Goal: Find specific page/section: Find specific page/section

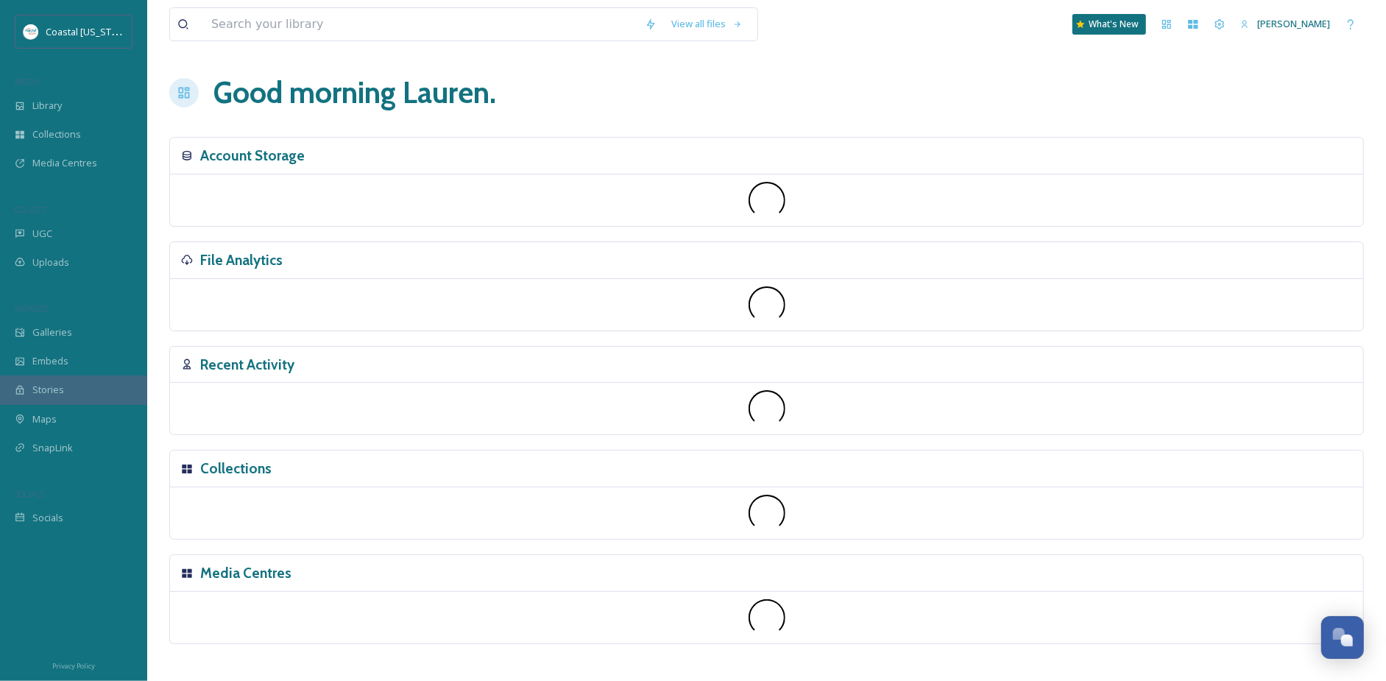
click at [177, 244] on div "File Analytics" at bounding box center [766, 260] width 1193 height 37
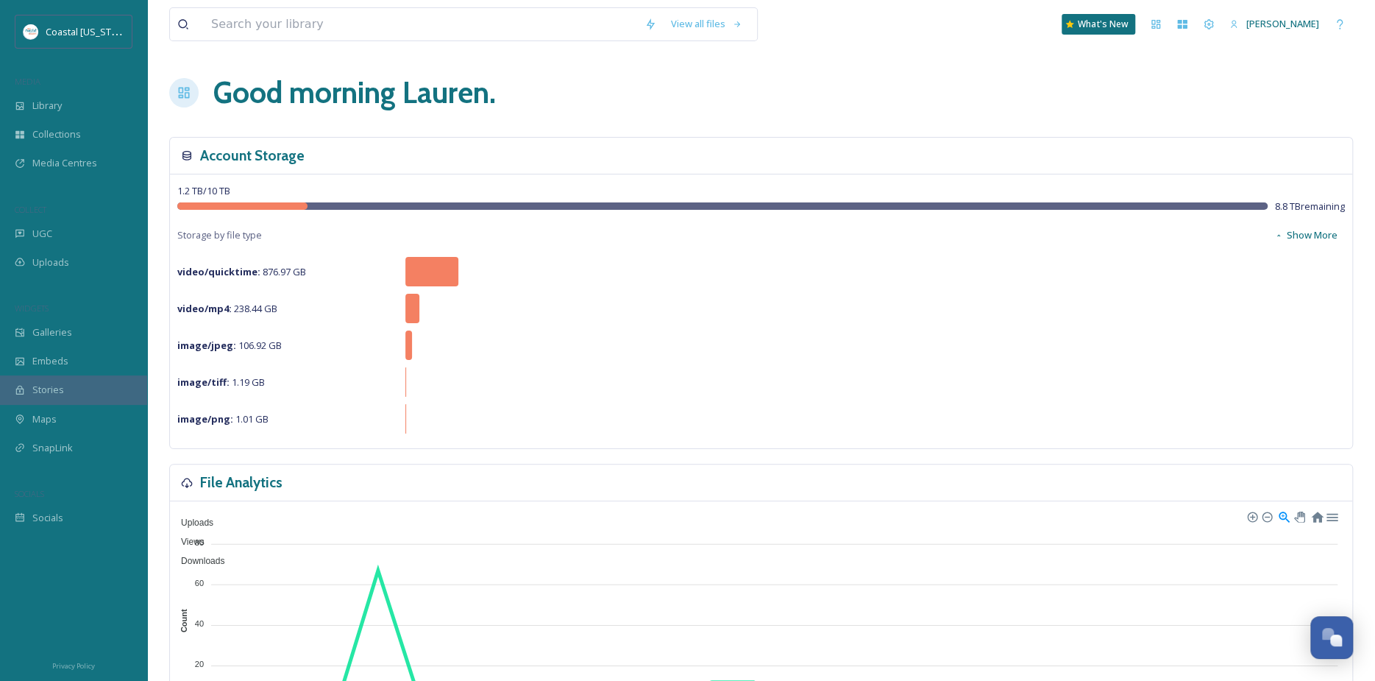
click at [457, 99] on h1 "Good morning [PERSON_NAME] ." at bounding box center [354, 93] width 283 height 44
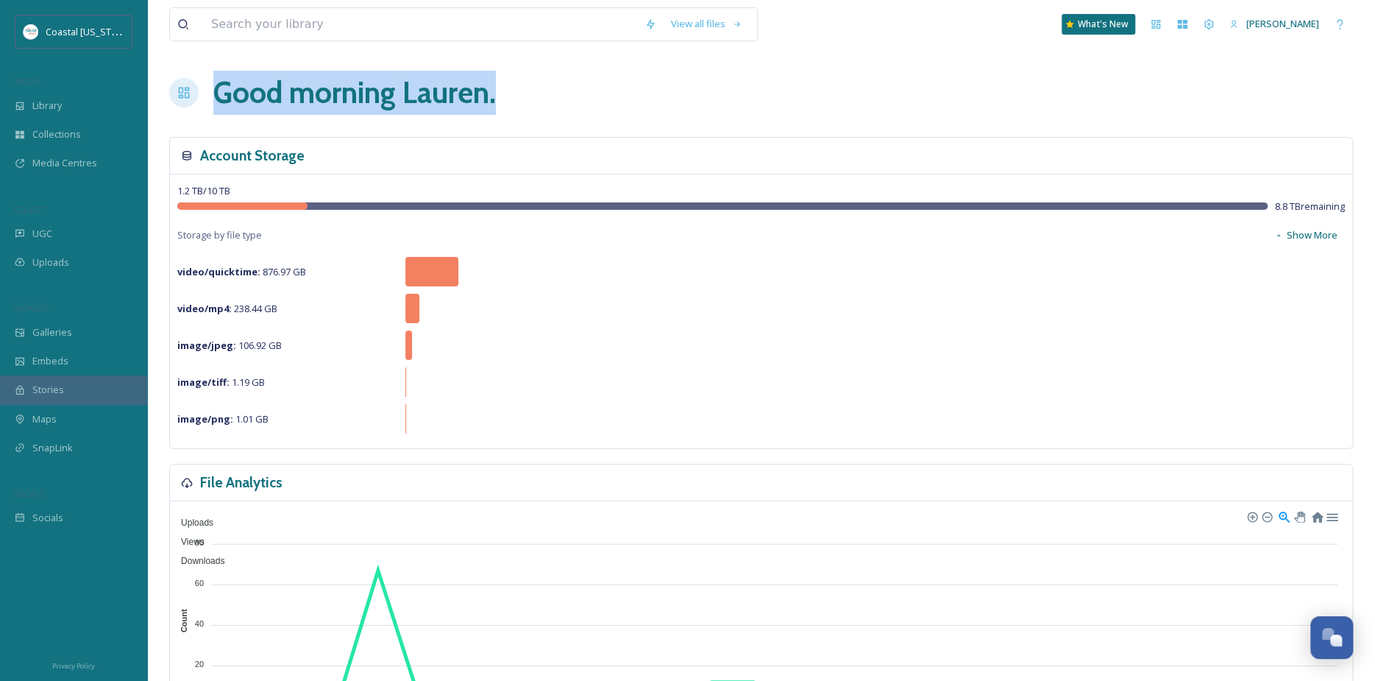
click at [457, 99] on h1 "Good morning [PERSON_NAME] ." at bounding box center [354, 93] width 283 height 44
click at [524, 89] on div "Good morning [PERSON_NAME] ." at bounding box center [761, 93] width 1184 height 44
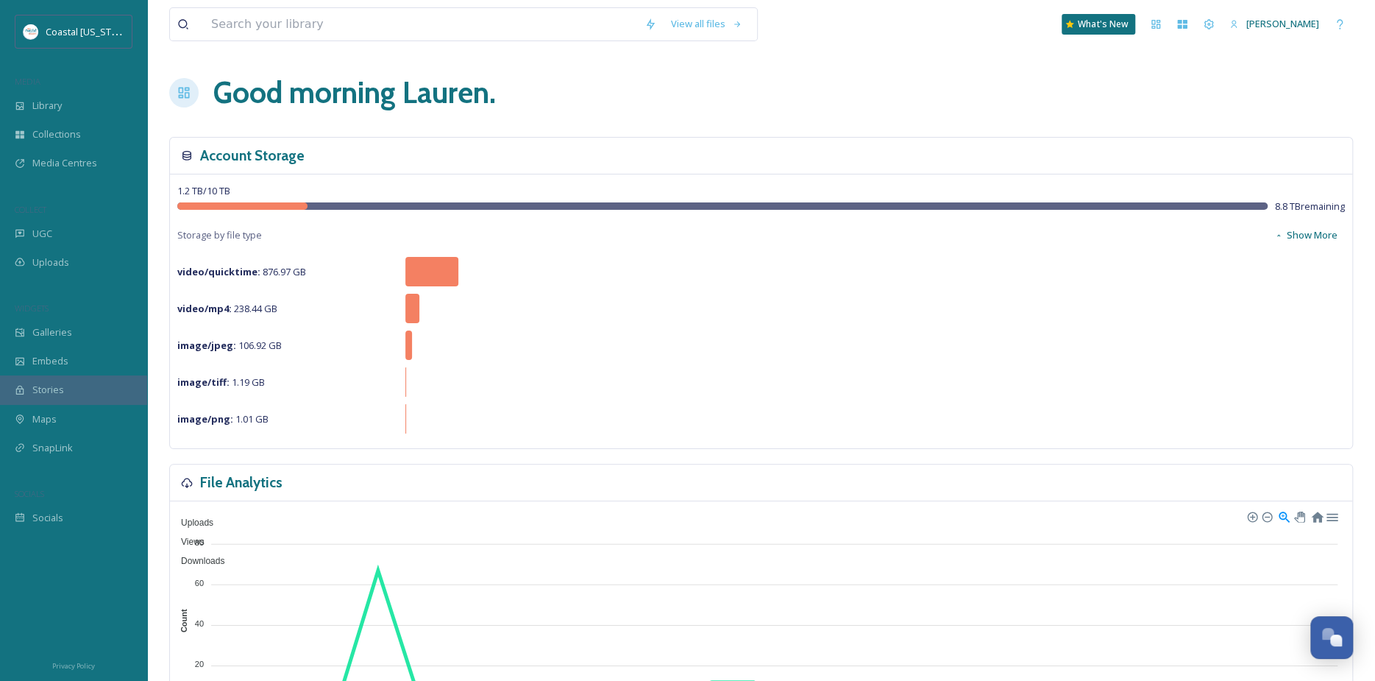
click at [241, 89] on h1 "Good morning [PERSON_NAME] ." at bounding box center [354, 93] width 283 height 44
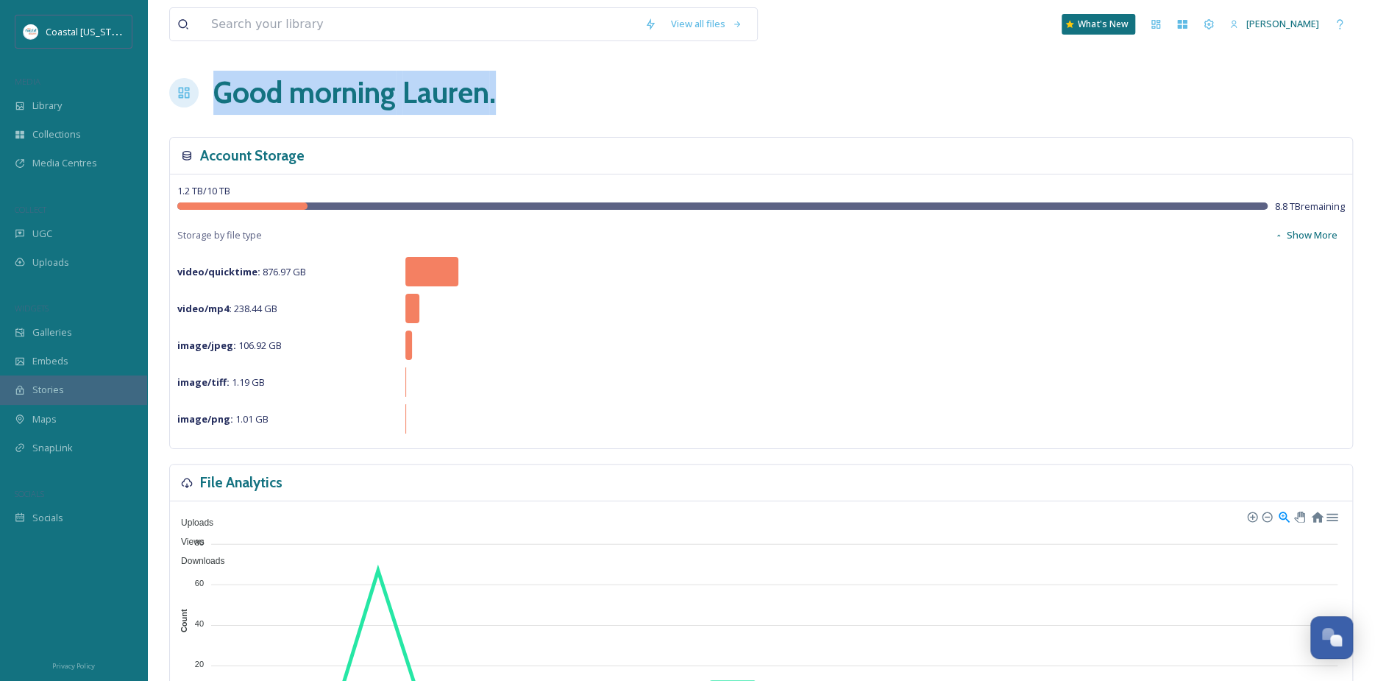
click at [241, 89] on h1 "Good morning [PERSON_NAME] ." at bounding box center [354, 93] width 283 height 44
click at [329, 93] on h1 "Good morning [PERSON_NAME] ." at bounding box center [354, 93] width 283 height 44
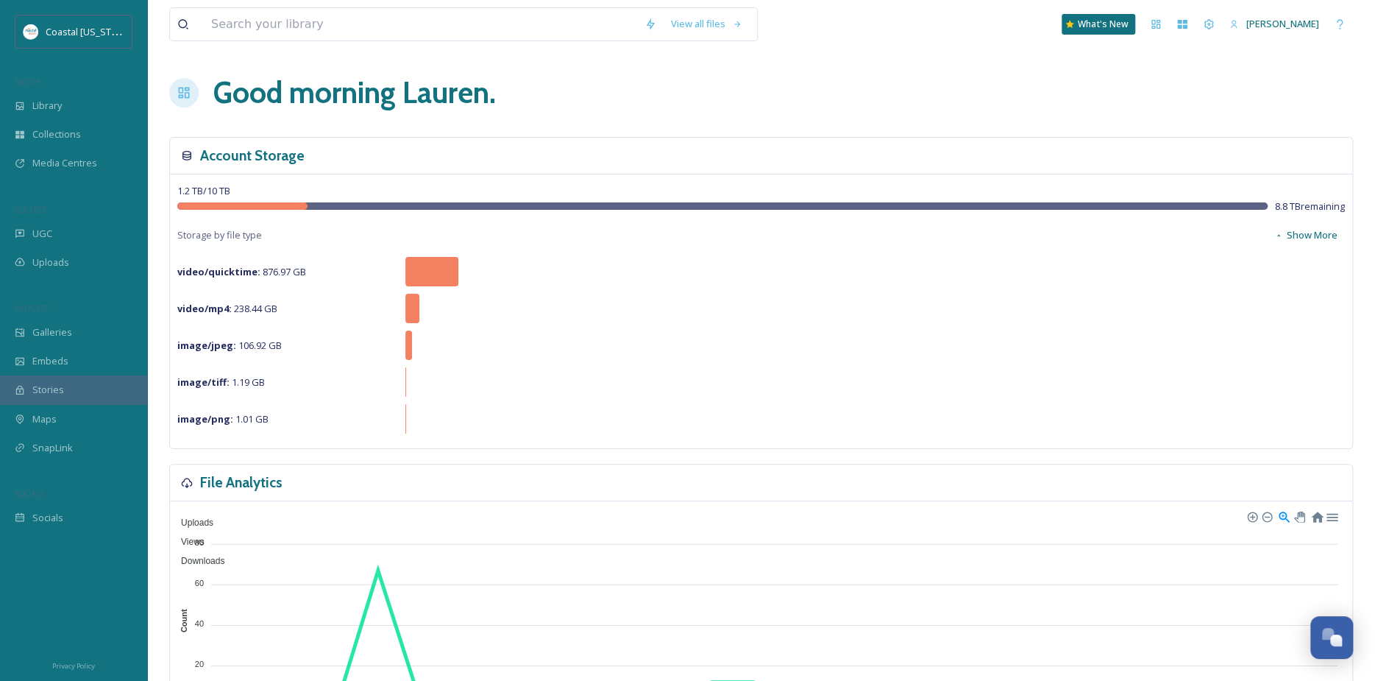
click at [329, 93] on h1 "Good morning [PERSON_NAME] ." at bounding box center [354, 93] width 283 height 44
drag, startPoint x: 329, startPoint y: 93, endPoint x: 492, endPoint y: 105, distance: 163.1
click at [492, 105] on h1 "Good morning [PERSON_NAME] ." at bounding box center [354, 93] width 283 height 44
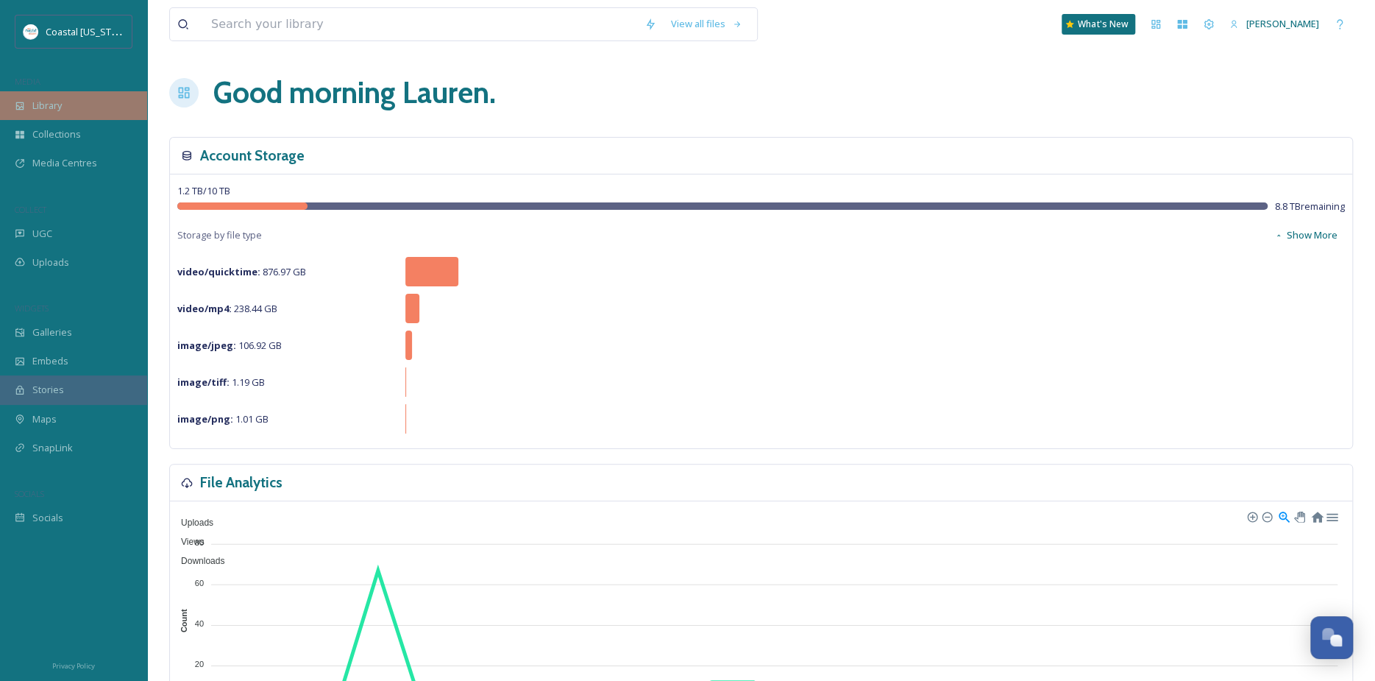
click at [26, 114] on div "Library" at bounding box center [73, 105] width 147 height 29
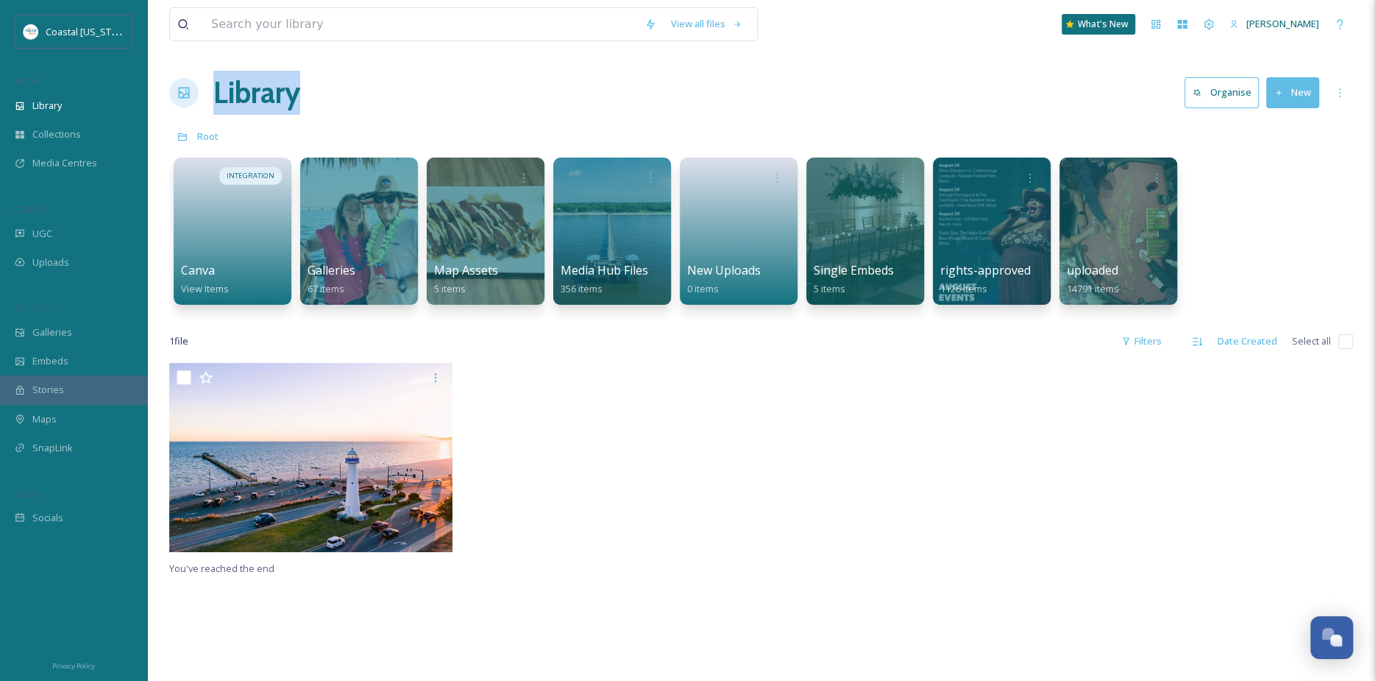
drag, startPoint x: 350, startPoint y: 79, endPoint x: 213, endPoint y: 98, distance: 138.8
click at [213, 98] on div "Library Organise New" at bounding box center [761, 93] width 1184 height 44
click at [339, 109] on div "Library Organise New" at bounding box center [761, 93] width 1184 height 44
click at [85, 172] on div "Media Centres" at bounding box center [73, 163] width 147 height 29
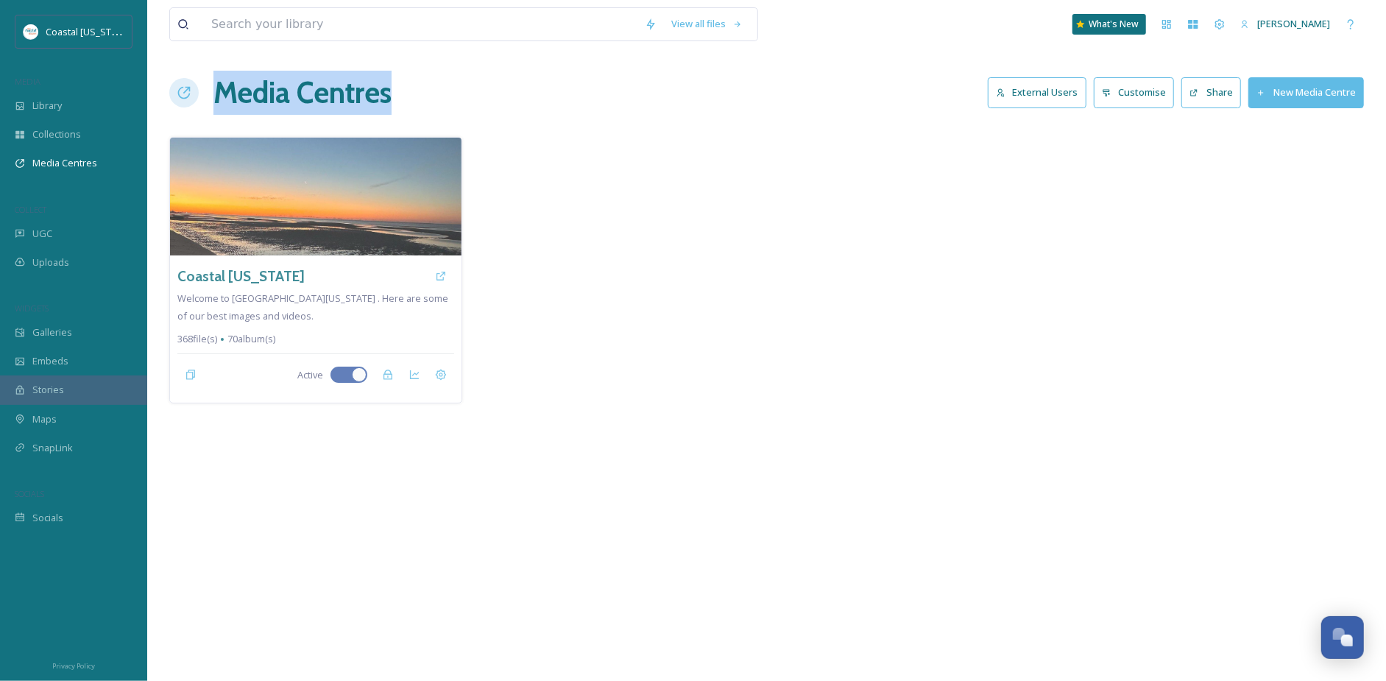
drag, startPoint x: 219, startPoint y: 85, endPoint x: 404, endPoint y: 93, distance: 185.6
click at [404, 93] on div "Media Centres External Users Customise Share New Media Centre" at bounding box center [766, 93] width 1194 height 44
click at [360, 87] on h1 "Media Centres" at bounding box center [302, 93] width 178 height 44
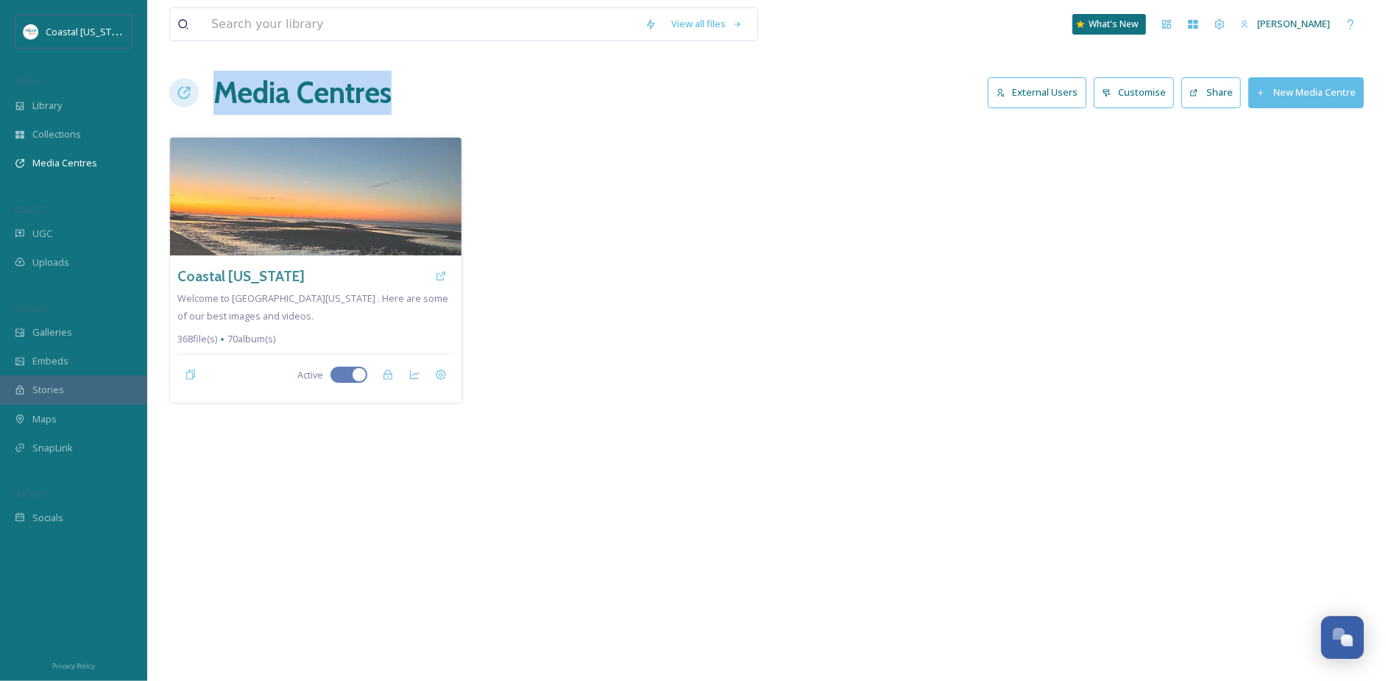
click at [417, 77] on div "Media Centres External Users Customise Share New Media Centre" at bounding box center [766, 93] width 1194 height 44
click at [389, 77] on h1 "Media Centres" at bounding box center [302, 93] width 178 height 44
click at [354, 99] on h1 "Media Centres" at bounding box center [302, 93] width 178 height 44
